Goal: Transaction & Acquisition: Book appointment/travel/reservation

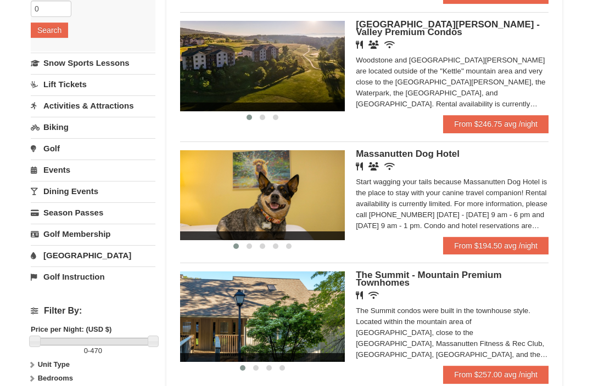
scroll to position [218, 0]
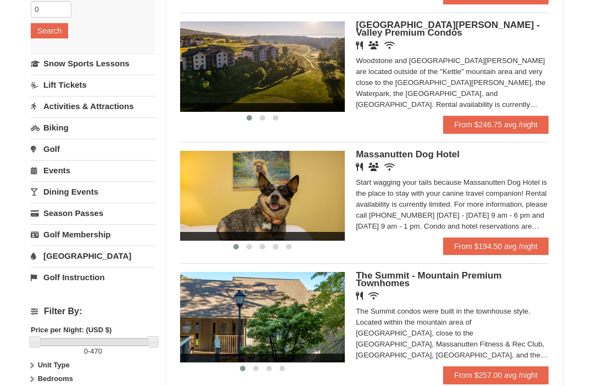
click at [511, 215] on div "Start wagging your tails because Massanutten Dog Hotel is the place to stay wit…" at bounding box center [452, 204] width 193 height 55
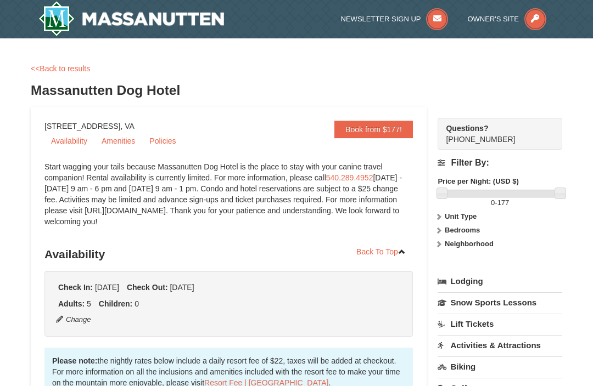
click at [48, 64] on link "<<Back to results" at bounding box center [60, 68] width 59 height 9
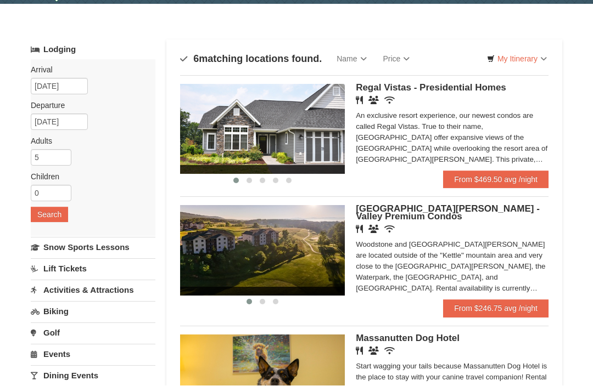
scroll to position [35, 0]
click at [521, 179] on link "From $469.50 avg /night" at bounding box center [495, 180] width 105 height 18
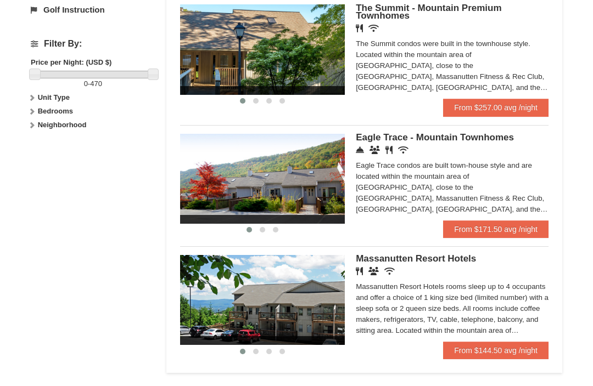
scroll to position [488, 0]
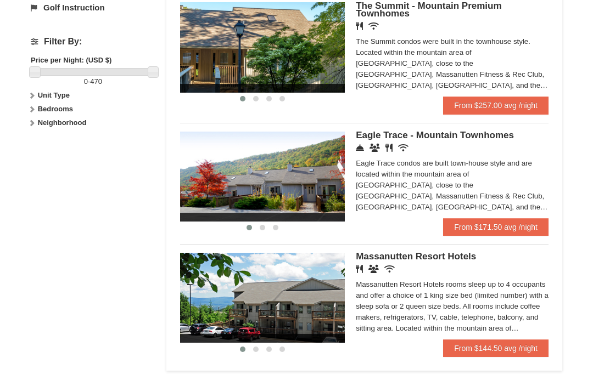
click at [525, 230] on link "From $171.50 avg /night" at bounding box center [495, 227] width 105 height 18
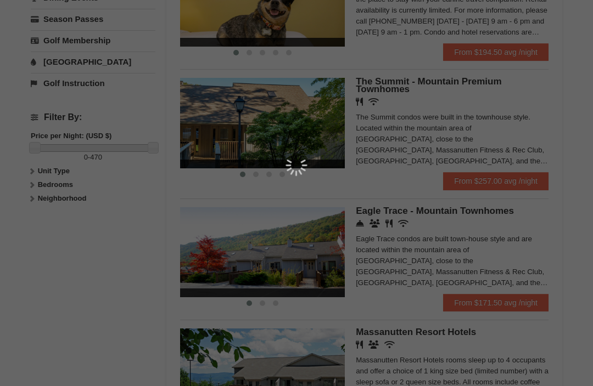
scroll to position [413, 0]
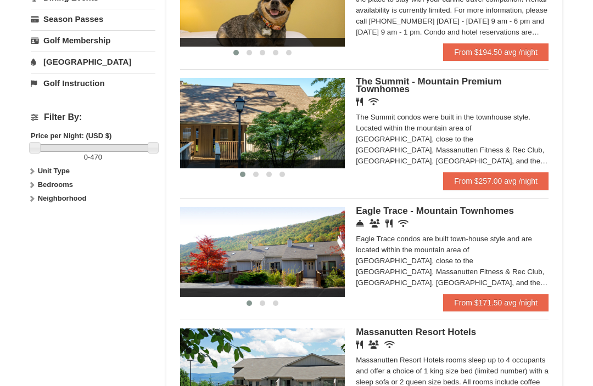
click at [70, 183] on strong "Bedrooms" at bounding box center [55, 185] width 35 height 8
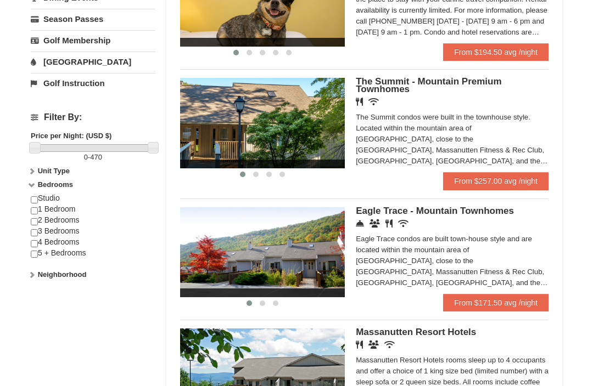
click at [33, 243] on input "checkbox" at bounding box center [34, 243] width 7 height 7
checkbox input "true"
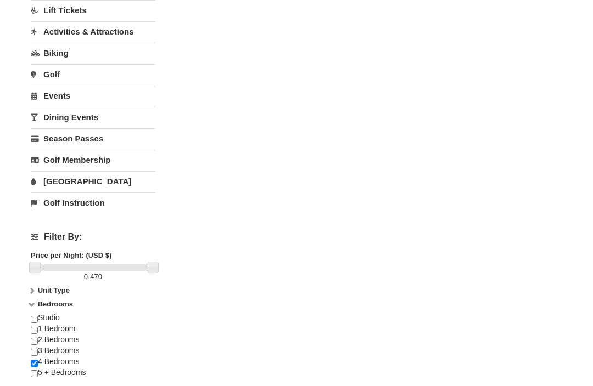
scroll to position [294, 0]
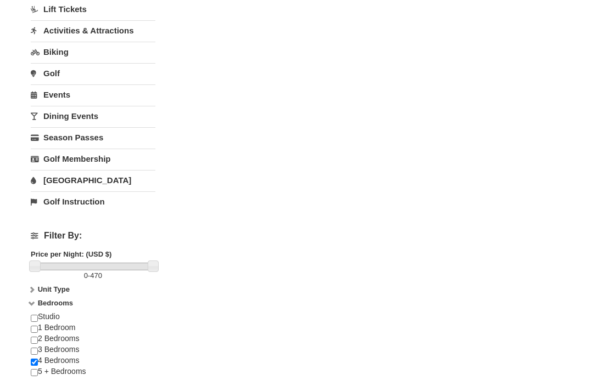
click at [38, 350] on input "checkbox" at bounding box center [34, 351] width 7 height 7
checkbox input "true"
click at [40, 362] on div "Studio 1 Bedroom 2 Bedrooms 3 Bedrooms 4 Bedrooms 5 + Bedrooms" at bounding box center [93, 350] width 125 height 76
click at [36, 364] on input "checkbox" at bounding box center [34, 362] width 7 height 7
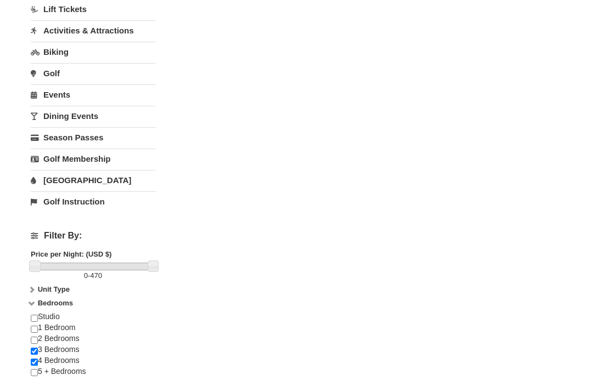
checkbox input "false"
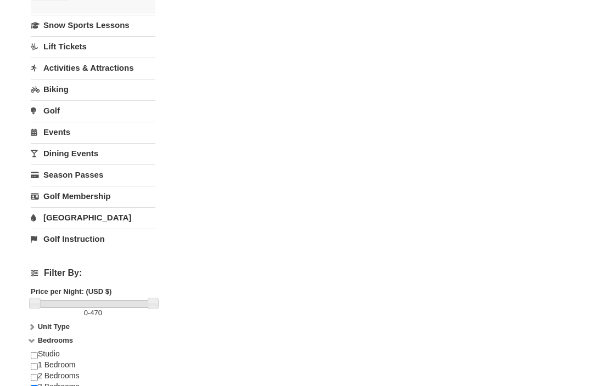
scroll to position [257, 0]
click at [34, 386] on input "checkbox" at bounding box center [34, 388] width 7 height 7
checkbox input "false"
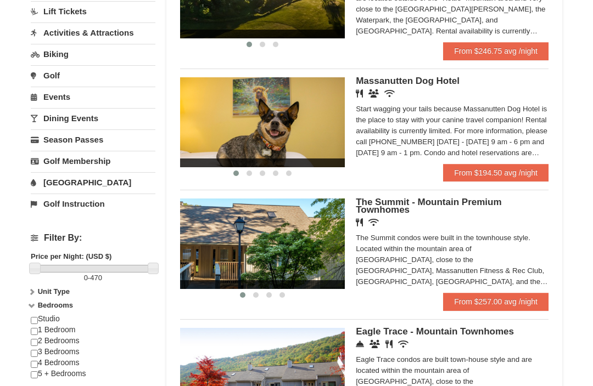
scroll to position [292, 0]
click at [484, 209] on span "The Summit - Mountain Premium Townhomes" at bounding box center [428, 206] width 145 height 18
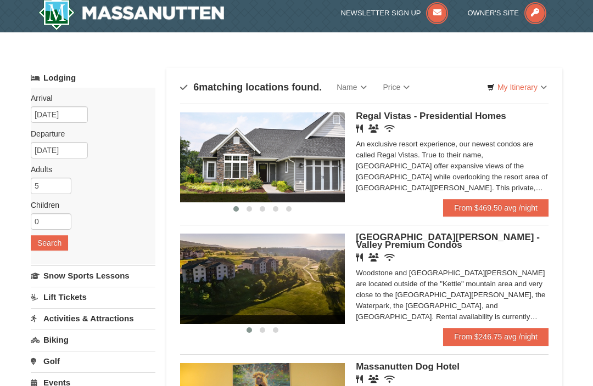
scroll to position [5, 0]
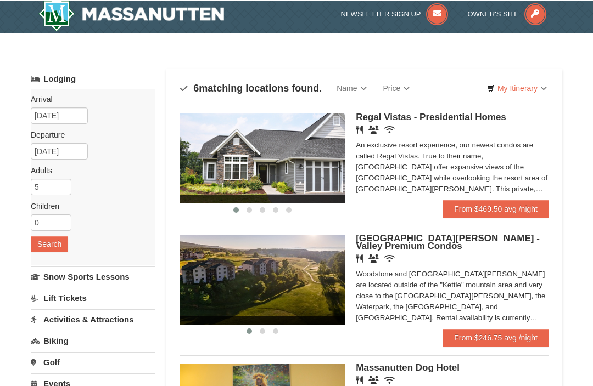
click at [510, 243] on span "[GEOGRAPHIC_DATA][PERSON_NAME] - Valley Premium Condos" at bounding box center [448, 242] width 184 height 18
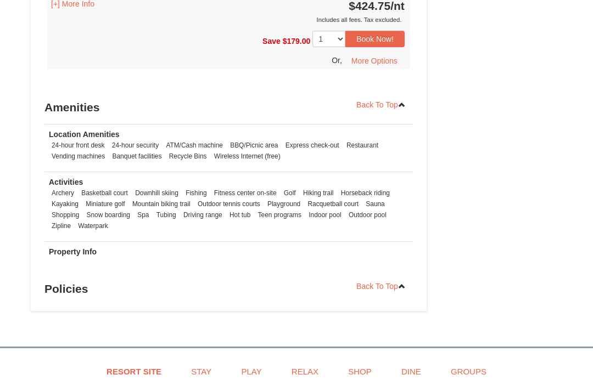
scroll to position [773, 0]
click at [75, 278] on h3 "Policies" at bounding box center [228, 289] width 368 height 22
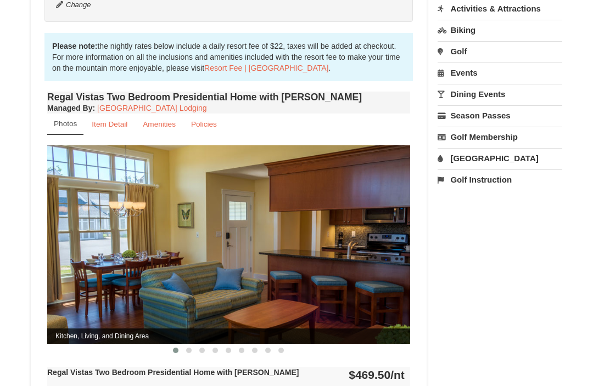
scroll to position [336, 0]
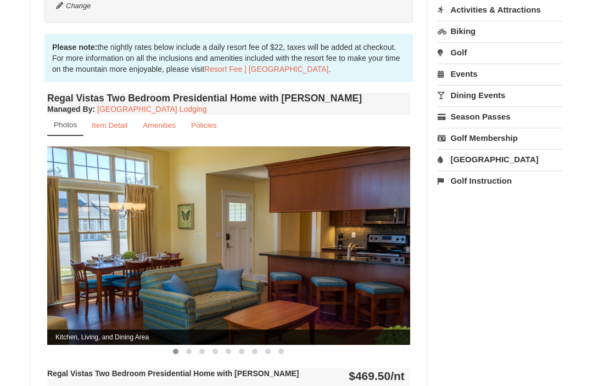
click at [205, 121] on small "Policies" at bounding box center [204, 125] width 26 height 8
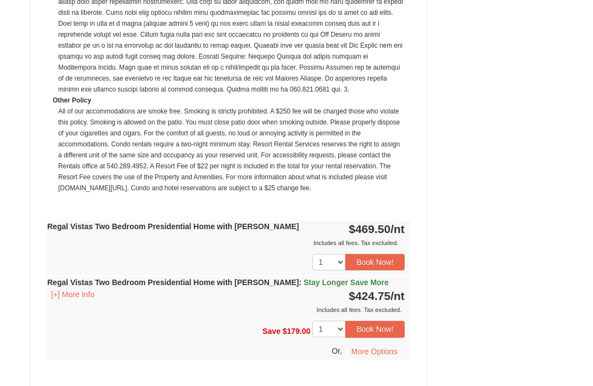
scroll to position [804, 0]
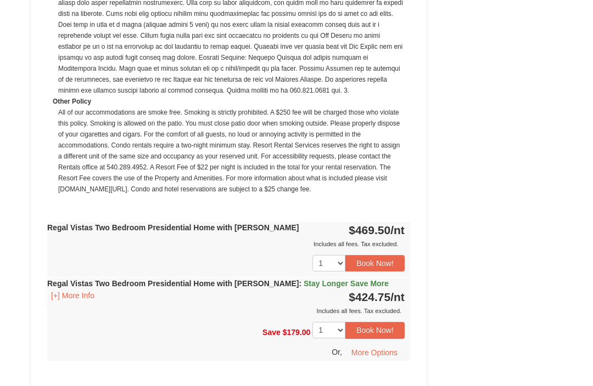
click at [82, 290] on button "[+] More Info" at bounding box center [72, 296] width 51 height 12
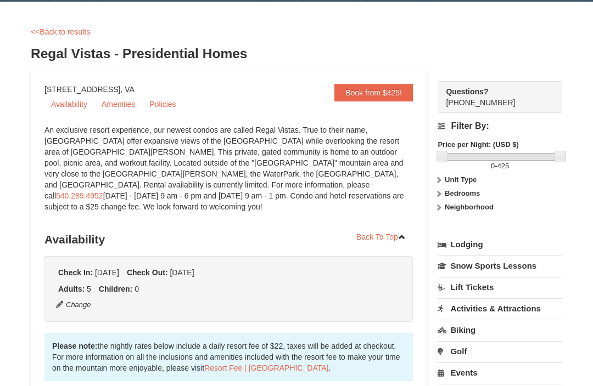
scroll to position [0, 0]
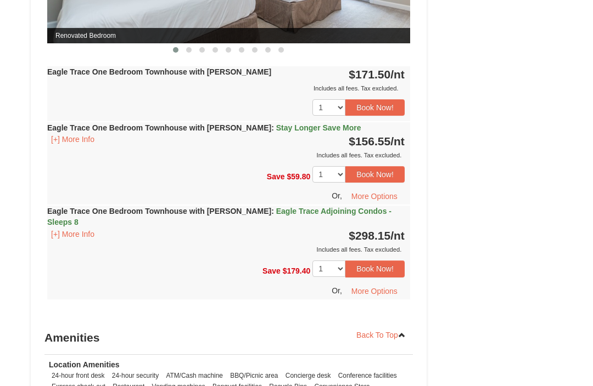
scroll to position [1148, 0]
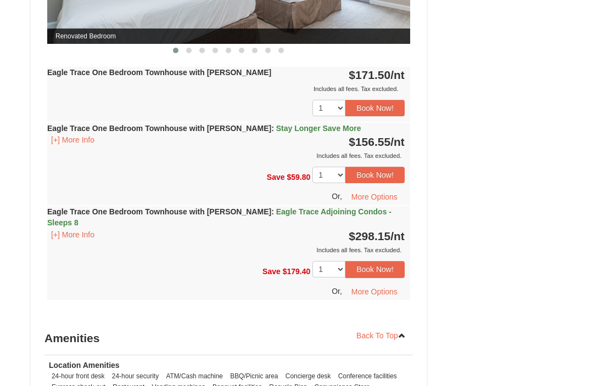
click at [87, 231] on button "[+] More Info" at bounding box center [72, 235] width 51 height 12
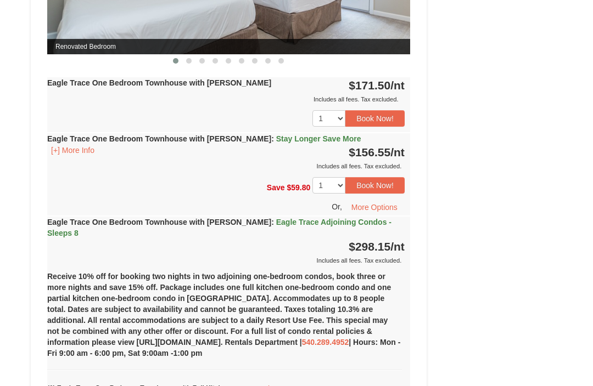
scroll to position [1136, 0]
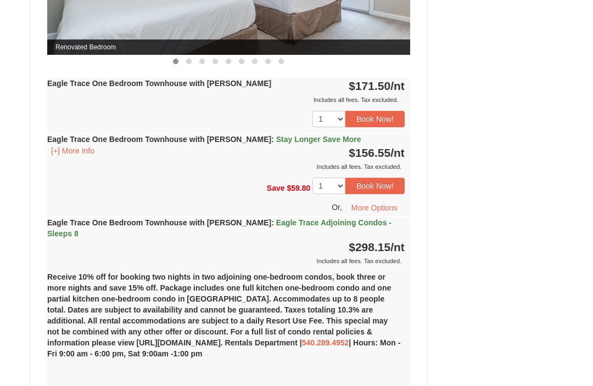
click at [301, 234] on span "Eagle Trace Adjoining Condos - Sleeps 8" at bounding box center [219, 229] width 344 height 20
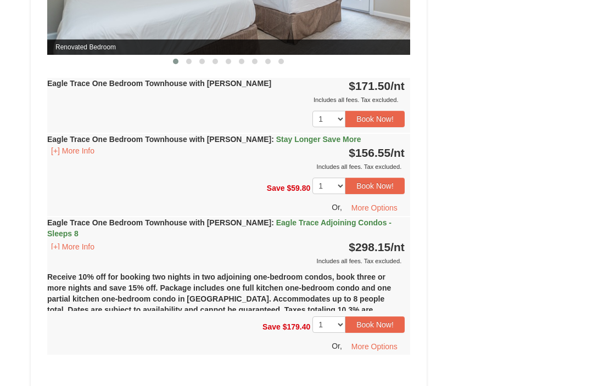
click at [306, 233] on span "Eagle Trace Adjoining Condos - Sleeps 8" at bounding box center [219, 228] width 344 height 20
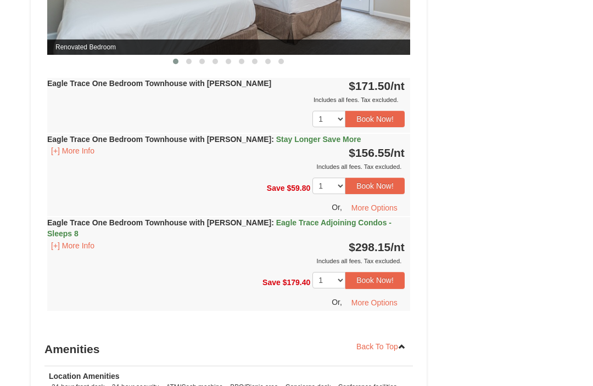
click at [322, 230] on span "Eagle Trace Adjoining Condos - Sleeps 8" at bounding box center [219, 228] width 344 height 20
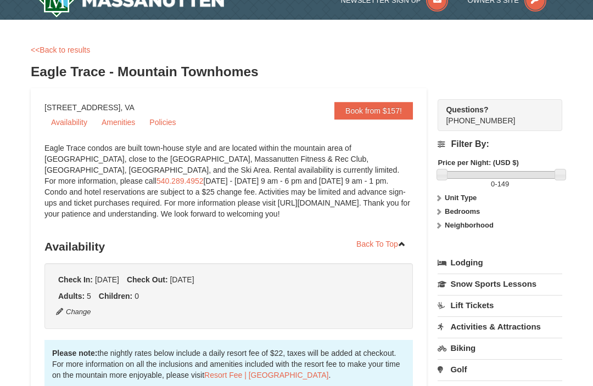
scroll to position [0, 0]
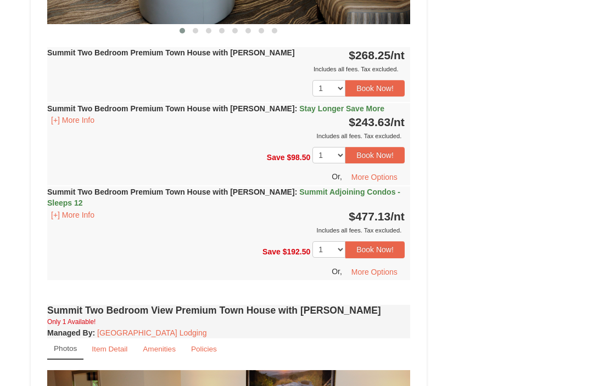
scroll to position [1180, 0]
click at [78, 209] on button "[+] More Info" at bounding box center [72, 215] width 51 height 12
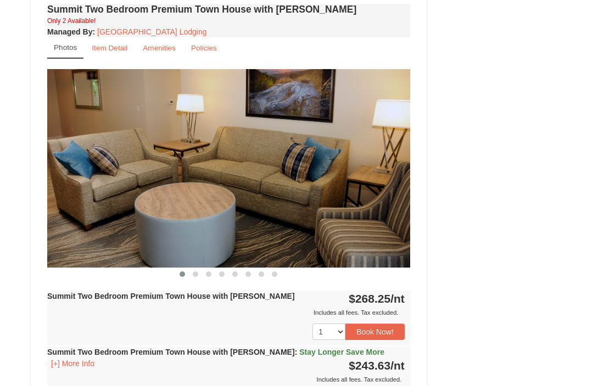
scroll to position [934, 0]
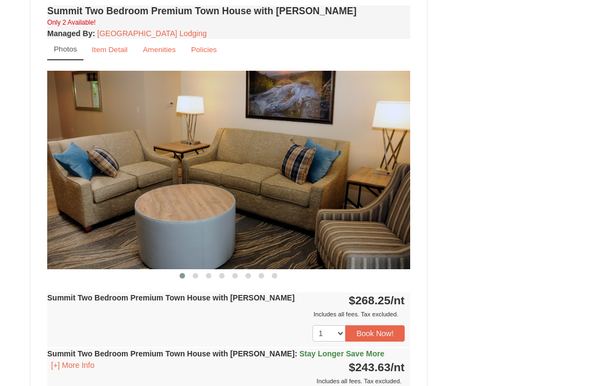
click at [194, 274] on span at bounding box center [195, 276] width 5 height 5
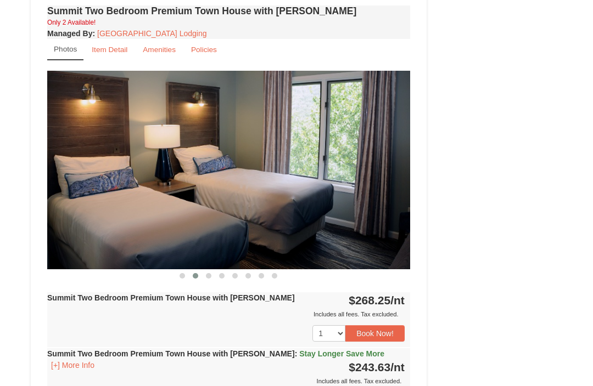
click at [213, 271] on button at bounding box center [208, 276] width 13 height 11
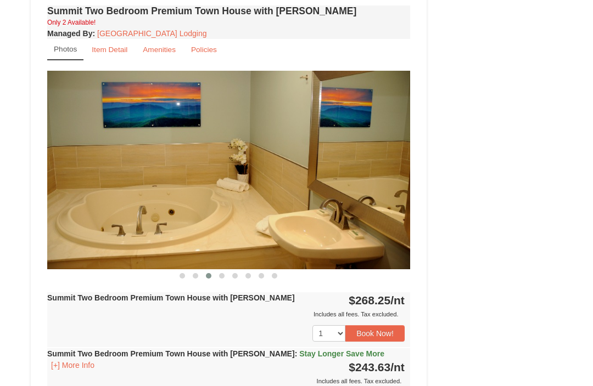
click at [223, 273] on span at bounding box center [221, 275] width 5 height 5
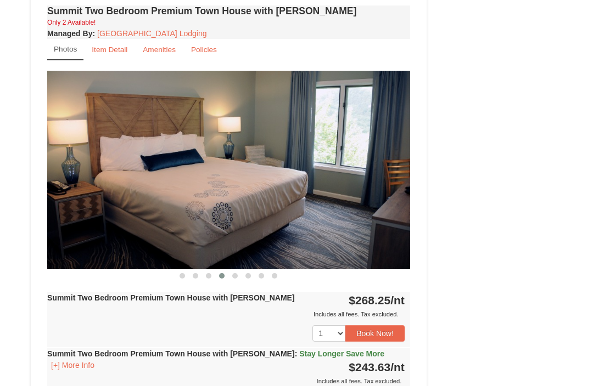
click at [238, 273] on span at bounding box center [234, 275] width 5 height 5
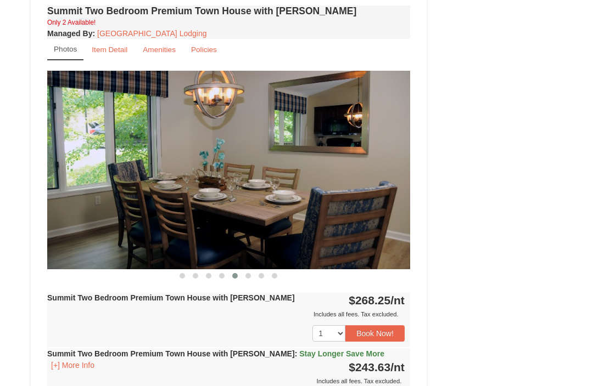
click at [247, 273] on span at bounding box center [247, 275] width 5 height 5
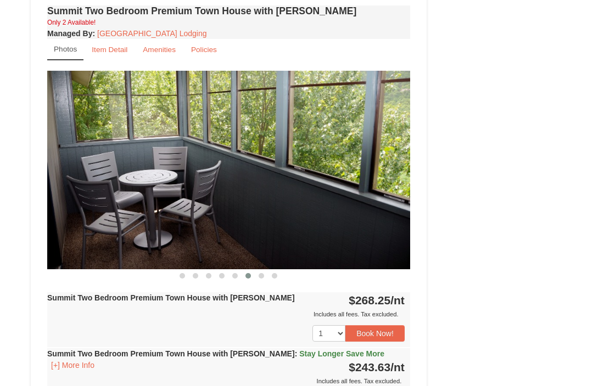
click at [261, 273] on span at bounding box center [260, 275] width 5 height 5
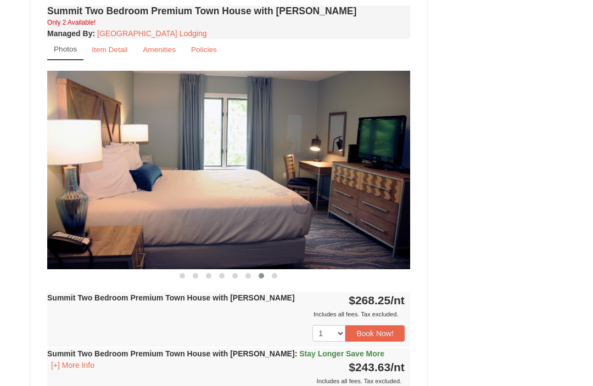
click at [276, 273] on span at bounding box center [274, 275] width 5 height 5
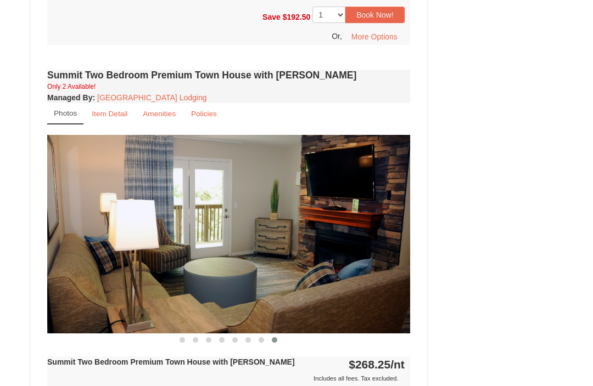
scroll to position [865, 0]
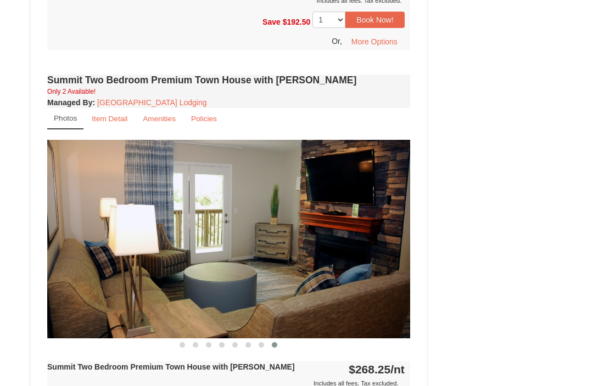
click at [166, 115] on small "Amenities" at bounding box center [159, 119] width 33 height 8
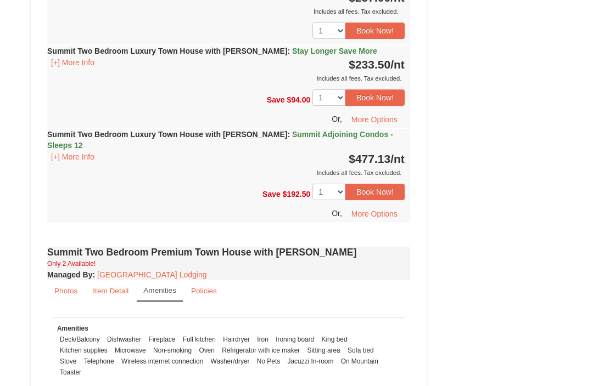
scroll to position [686, 0]
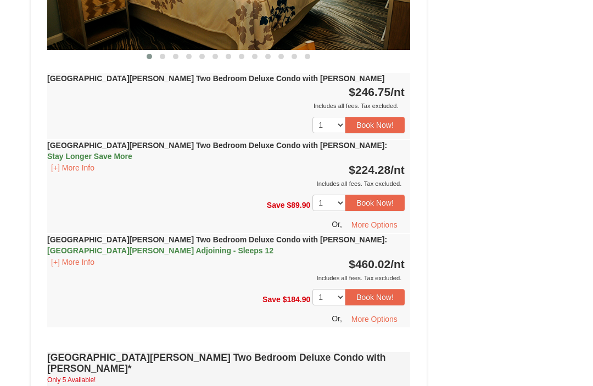
scroll to position [621, 0]
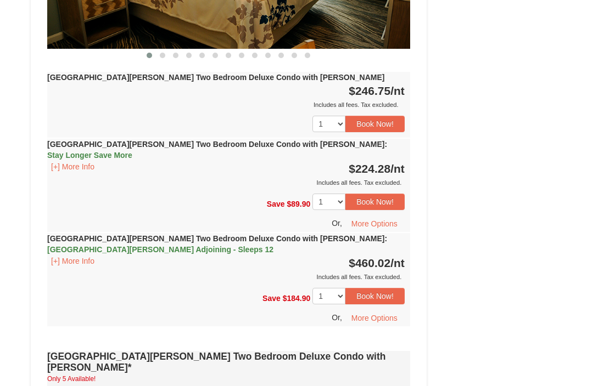
click at [273, 246] on span "[GEOGRAPHIC_DATA][PERSON_NAME] Adjoining - Sleeps 12" at bounding box center [160, 250] width 226 height 9
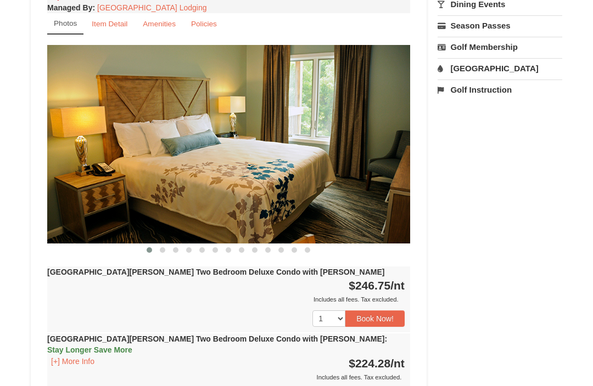
scroll to position [425, 0]
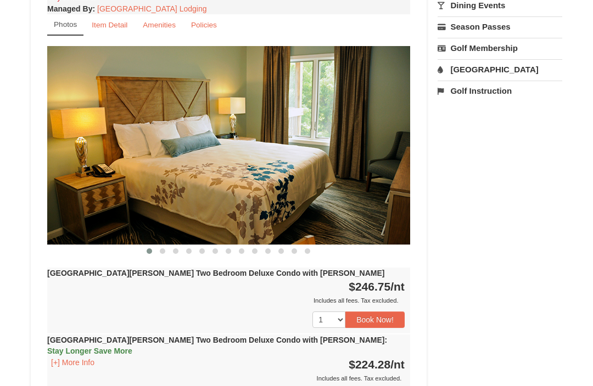
click at [164, 249] on span at bounding box center [162, 251] width 5 height 5
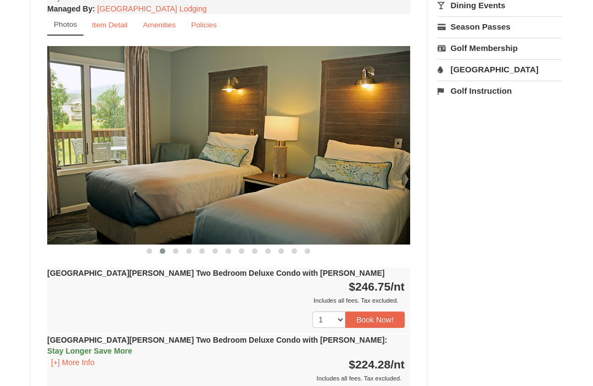
click at [179, 246] on button at bounding box center [175, 251] width 13 height 11
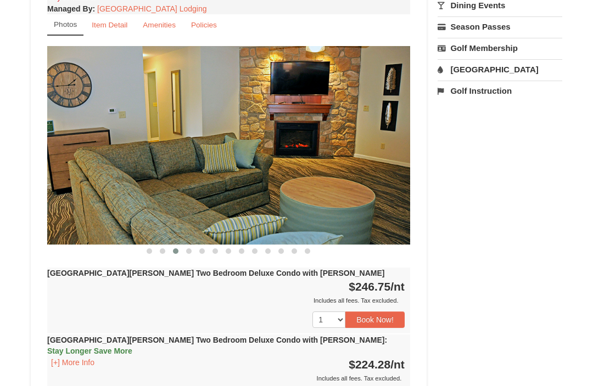
click at [193, 246] on button at bounding box center [188, 251] width 13 height 11
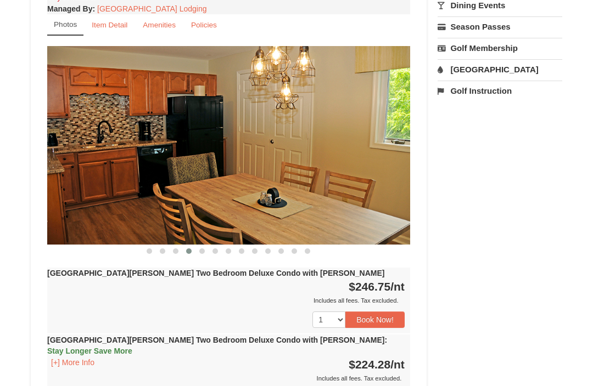
click at [204, 249] on span at bounding box center [201, 251] width 5 height 5
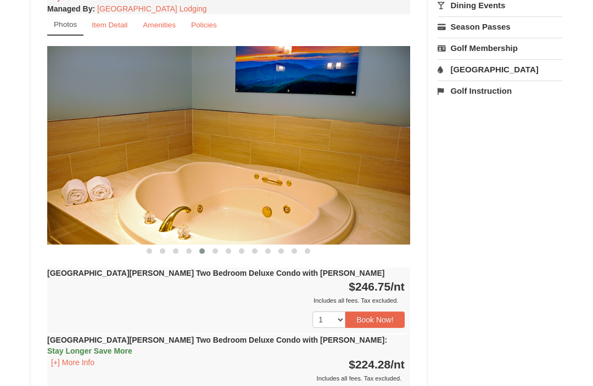
click at [218, 249] on span at bounding box center [214, 251] width 5 height 5
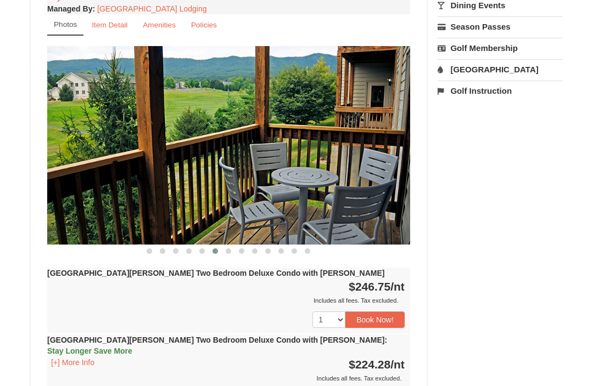
click at [233, 246] on button at bounding box center [228, 251] width 13 height 11
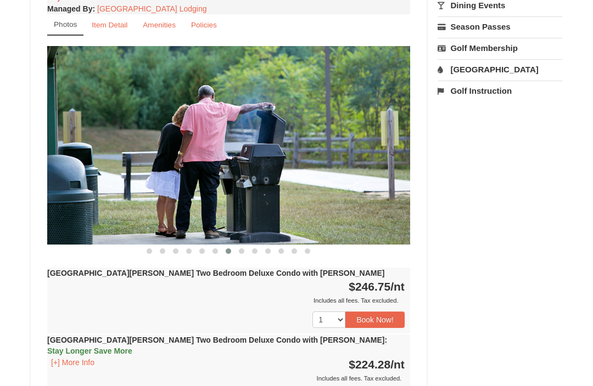
click at [243, 249] on span at bounding box center [241, 251] width 5 height 5
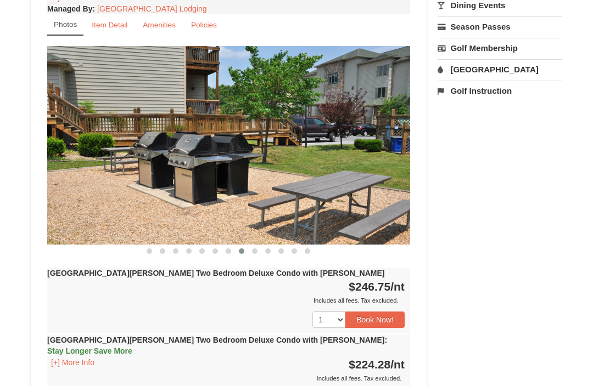
click at [256, 249] on span at bounding box center [254, 251] width 5 height 5
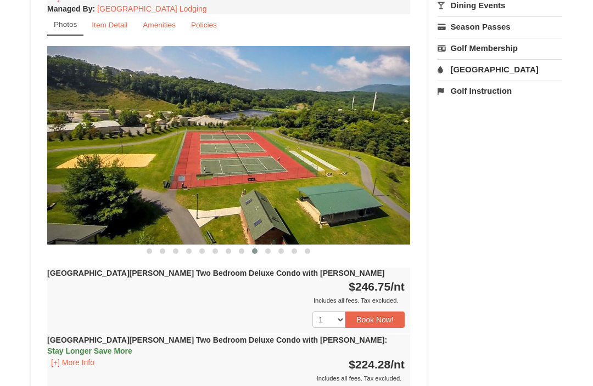
click at [273, 246] on button at bounding box center [267, 251] width 13 height 11
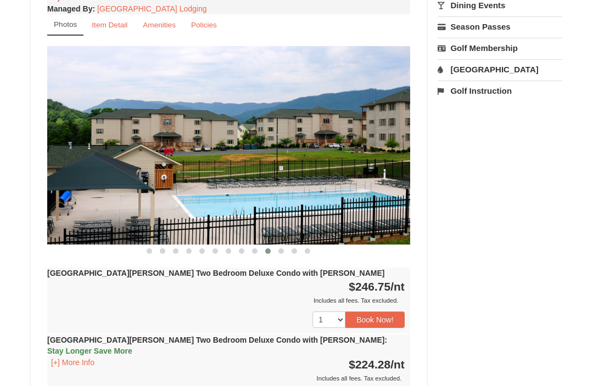
click at [284, 249] on span at bounding box center [280, 251] width 5 height 5
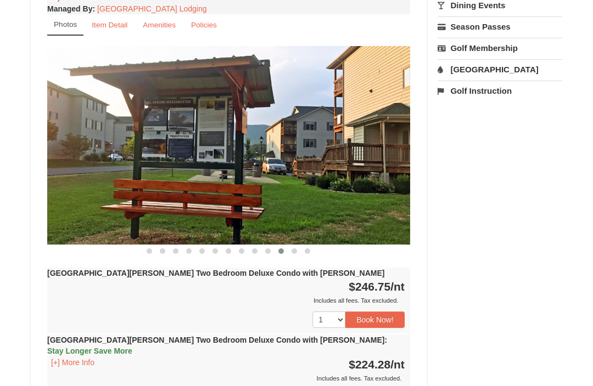
click at [294, 249] on span at bounding box center [293, 251] width 5 height 5
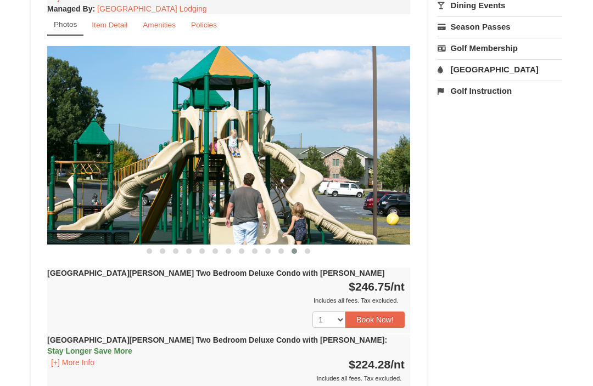
click at [313, 246] on button at bounding box center [307, 251] width 13 height 11
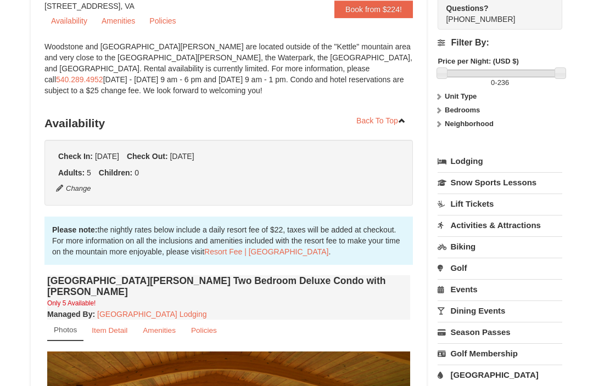
scroll to position [118, 0]
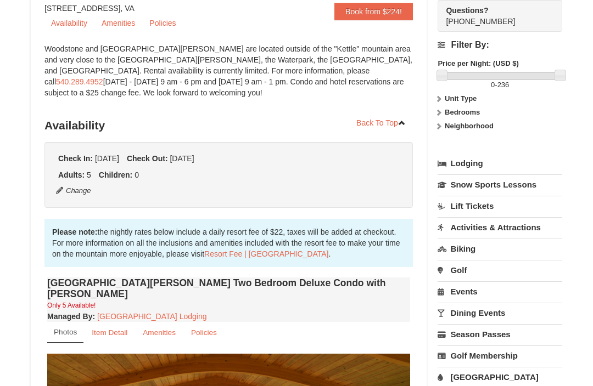
click at [211, 329] on small "Policies" at bounding box center [204, 333] width 26 height 8
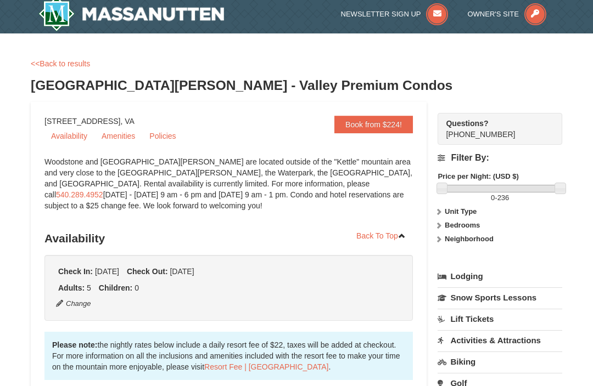
scroll to position [0, 0]
